Goal: Task Accomplishment & Management: Complete application form

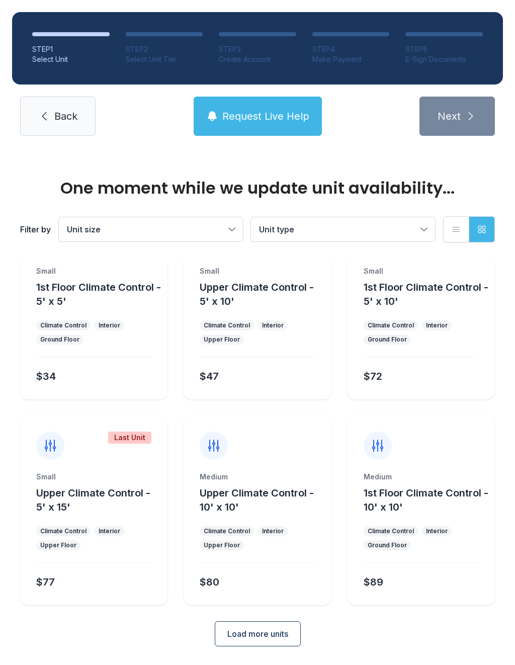
scroll to position [54, 0]
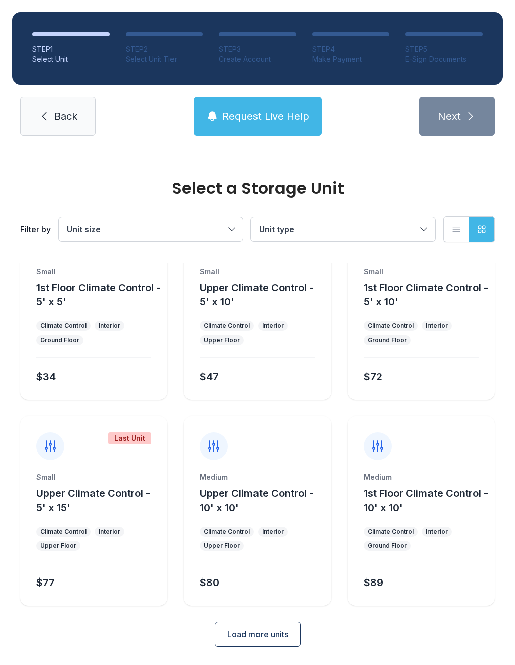
click at [457, 471] on div "Medium 1st Floor Climate Control - 10' x 10' Climate Control Interior Ground Fl…" at bounding box center [421, 511] width 147 height 190
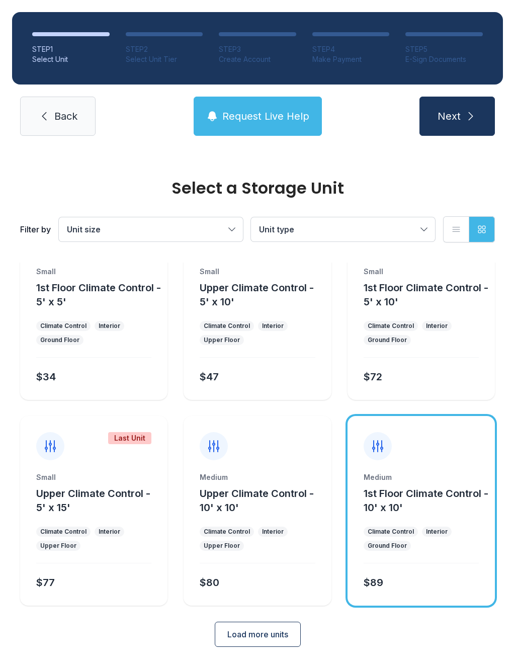
click at [270, 632] on span "Load more units" at bounding box center [257, 634] width 61 height 12
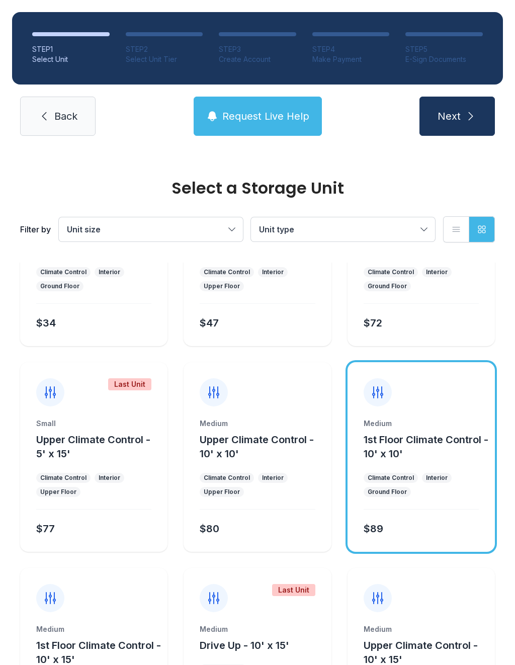
scroll to position [107, 0]
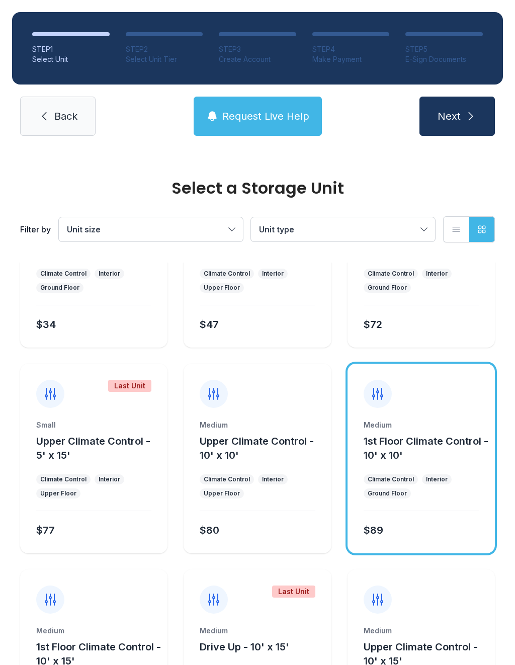
click at [42, 117] on icon at bounding box center [44, 116] width 12 height 12
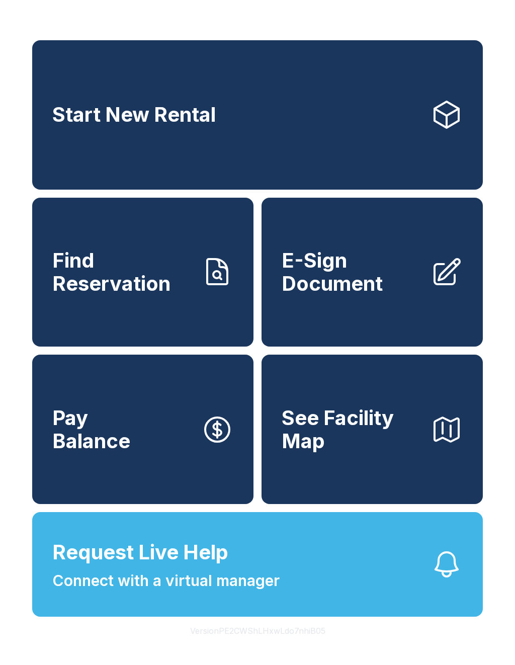
click at [271, 580] on span "Request Live Help Connect with a virtual manager" at bounding box center [165, 564] width 227 height 55
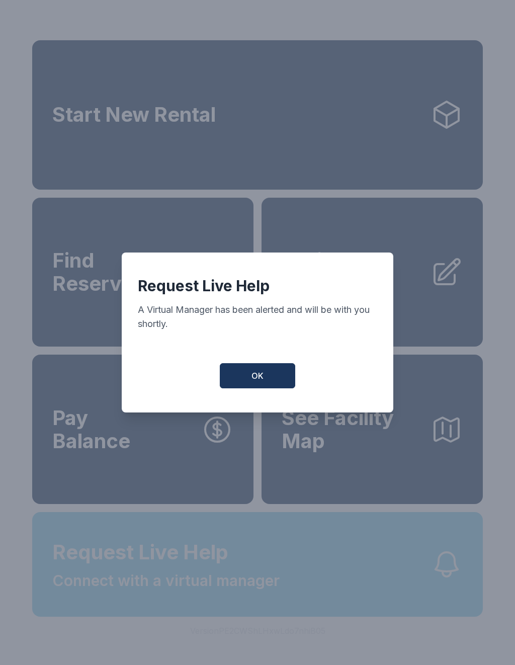
click at [265, 379] on button "OK" at bounding box center [257, 375] width 75 height 25
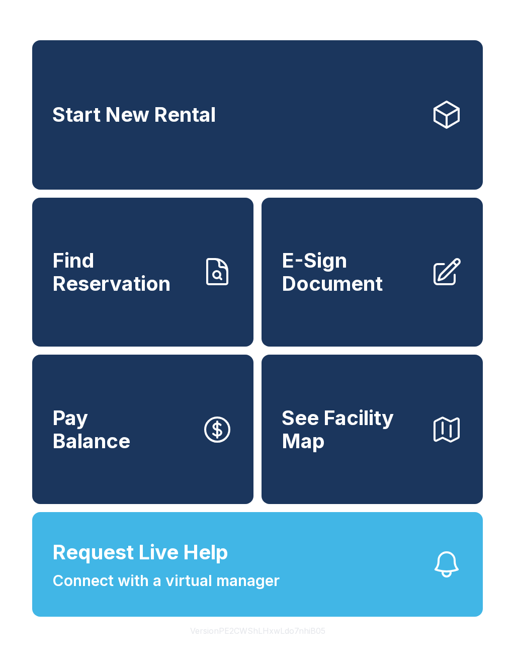
click at [370, 325] on link "E-Sign Document" at bounding box center [372, 272] width 221 height 149
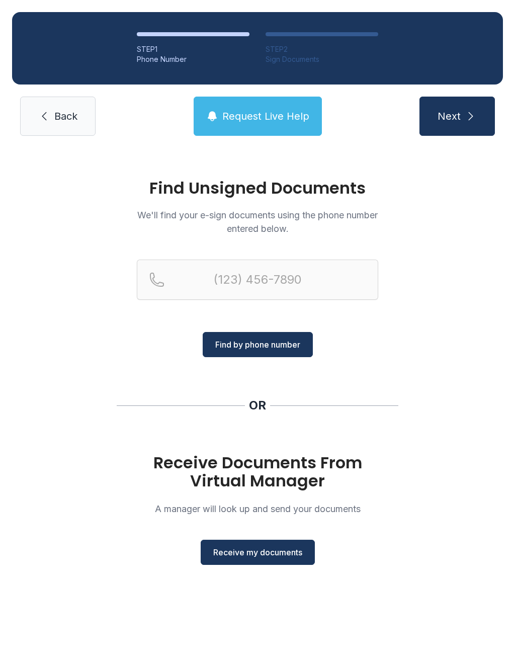
click at [270, 560] on button "Receive my documents" at bounding box center [258, 552] width 114 height 25
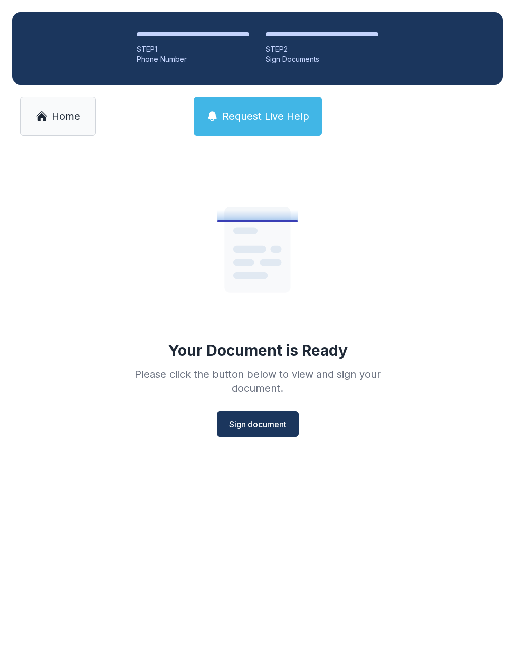
click at [289, 423] on button "Sign document" at bounding box center [258, 424] width 82 height 25
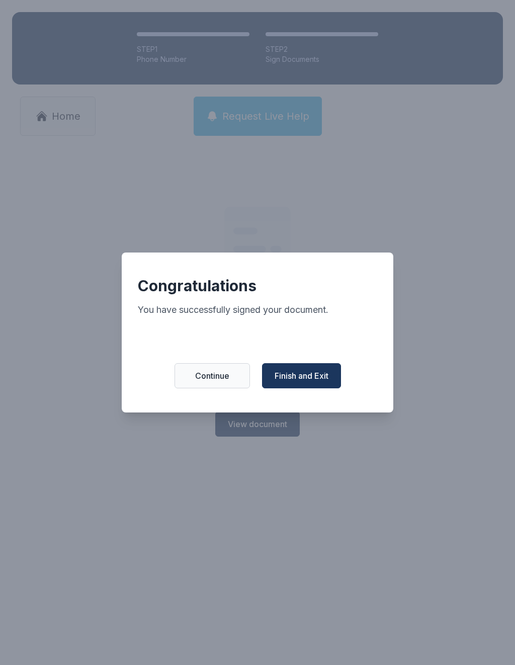
click at [329, 376] on span "Finish and Exit" at bounding box center [302, 376] width 54 height 12
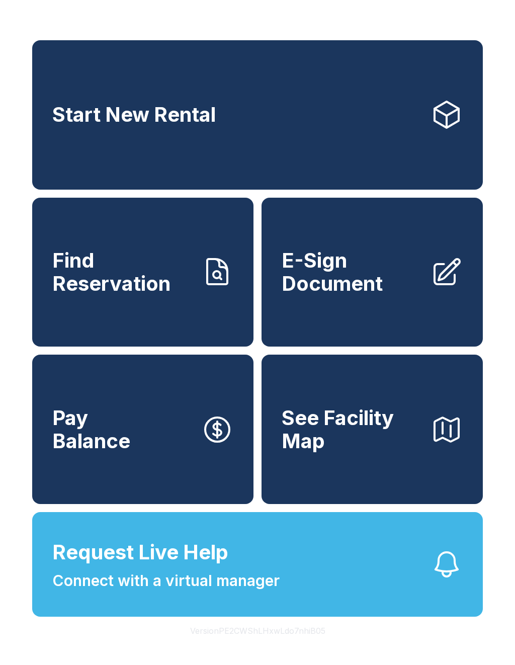
click at [368, 295] on span "E-Sign Document" at bounding box center [352, 272] width 141 height 46
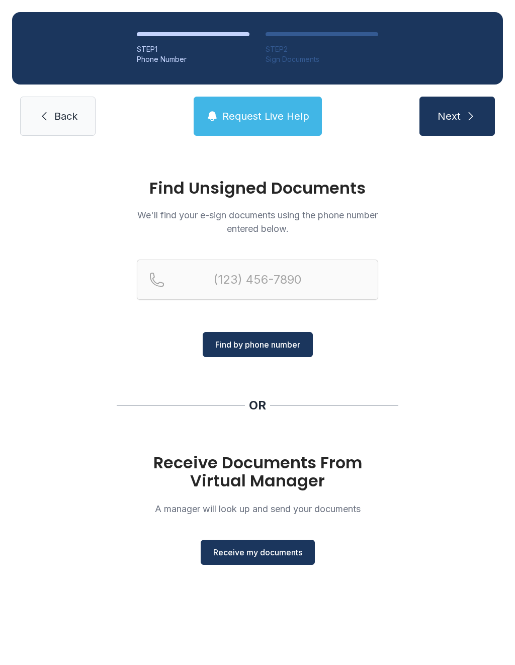
click at [253, 549] on span "Receive my documents" at bounding box center [257, 552] width 89 height 12
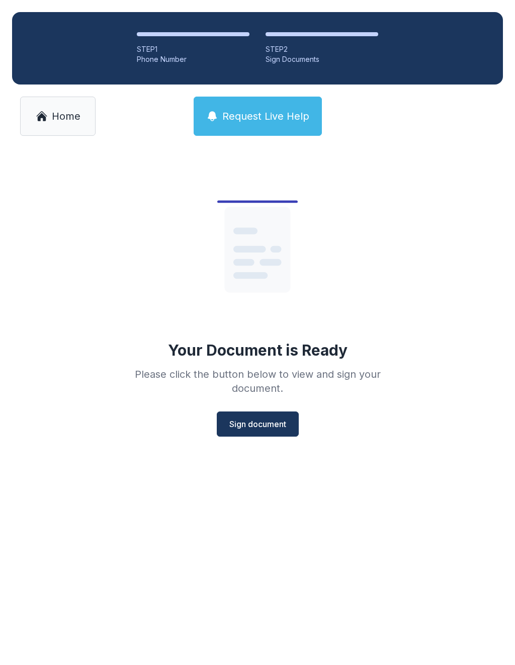
click at [276, 428] on span "Sign document" at bounding box center [257, 424] width 57 height 12
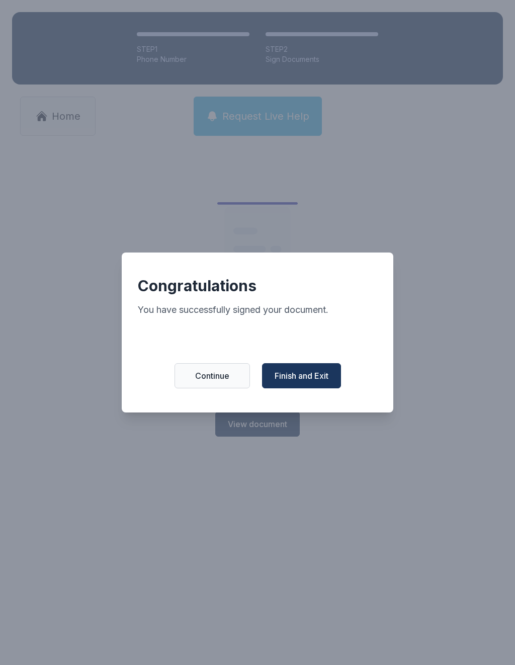
click at [310, 375] on span "Finish and Exit" at bounding box center [302, 376] width 54 height 12
